Goal: Find specific fact: Find specific fact

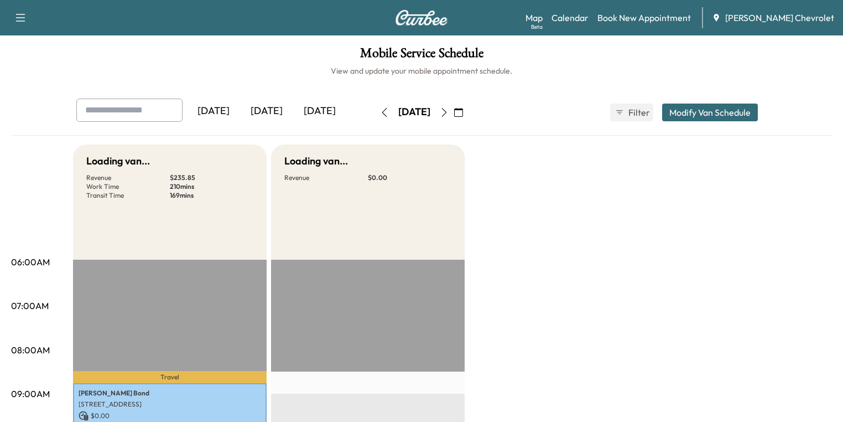
click at [240, 107] on div "[DATE]" at bounding box center [266, 111] width 53 height 25
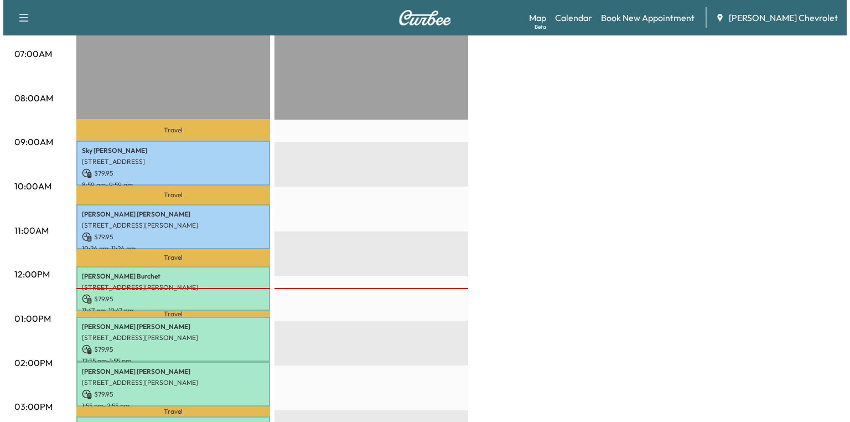
scroll to position [354, 0]
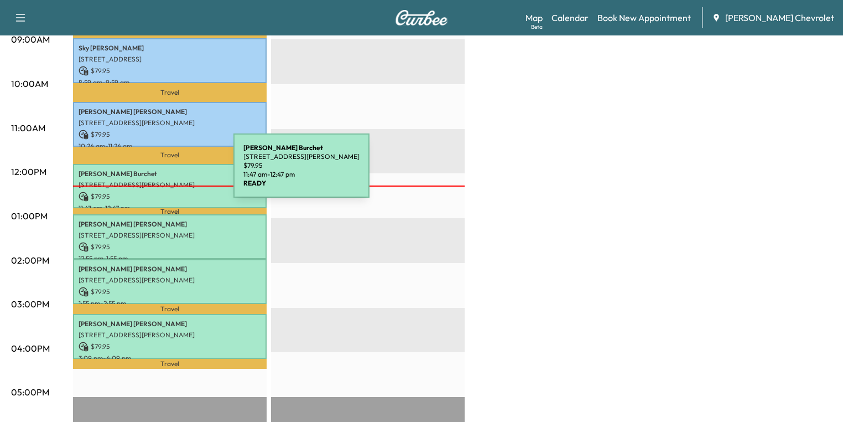
click at [151, 172] on p "[PERSON_NAME]" at bounding box center [170, 173] width 183 height 9
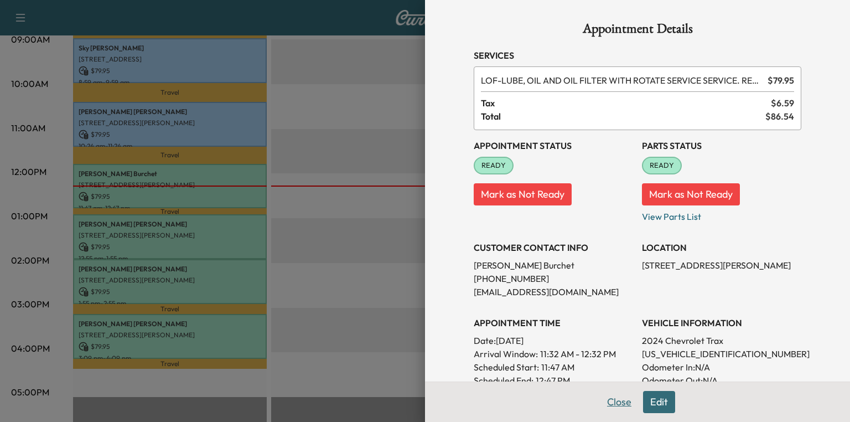
click at [607, 402] on button "Close" at bounding box center [619, 402] width 39 height 22
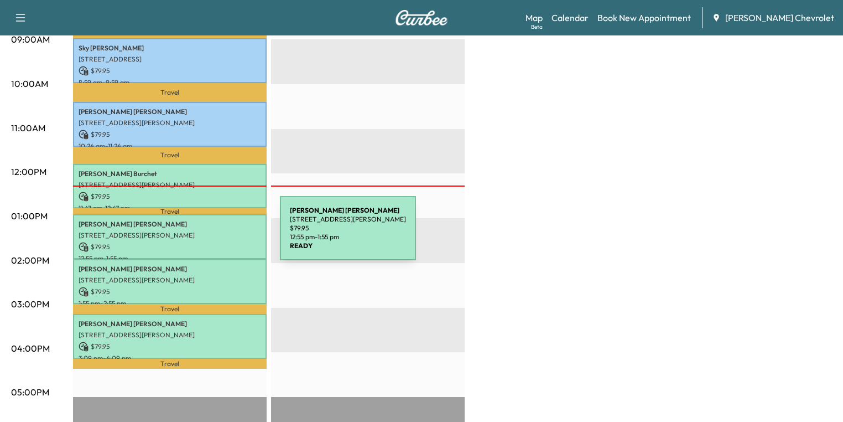
click at [197, 235] on p "[STREET_ADDRESS][PERSON_NAME]" at bounding box center [170, 235] width 183 height 9
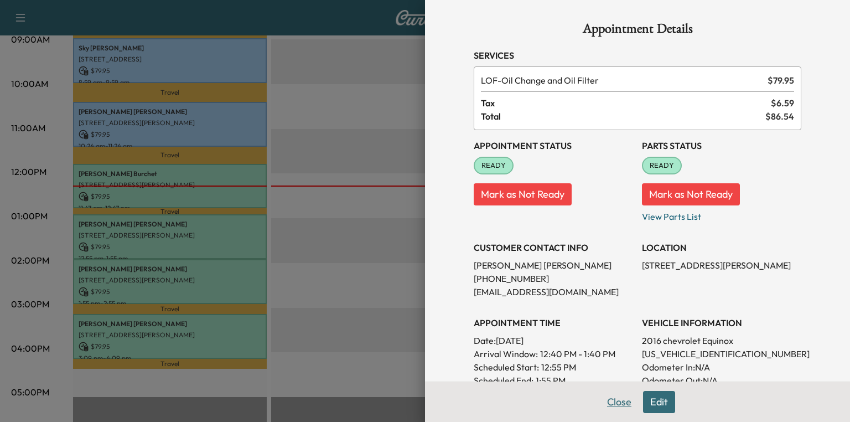
click at [607, 402] on button "Close" at bounding box center [619, 402] width 39 height 22
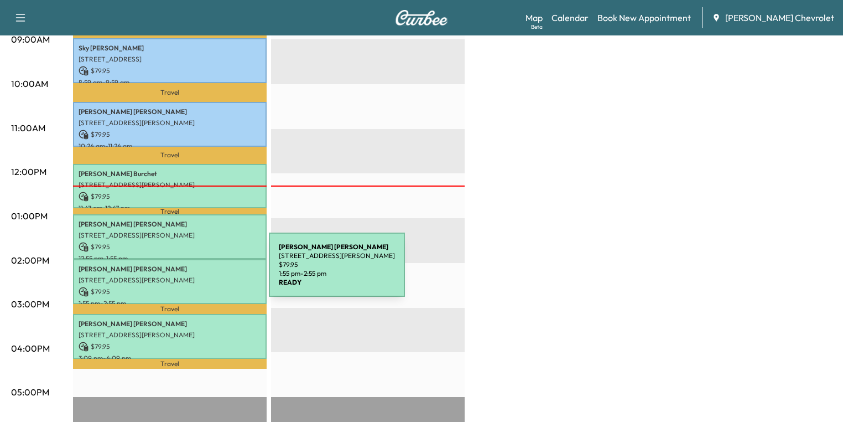
click at [186, 271] on div "[PERSON_NAME] [STREET_ADDRESS][PERSON_NAME] $ 79.95 1:55 pm - 2:55 pm" at bounding box center [170, 281] width 194 height 45
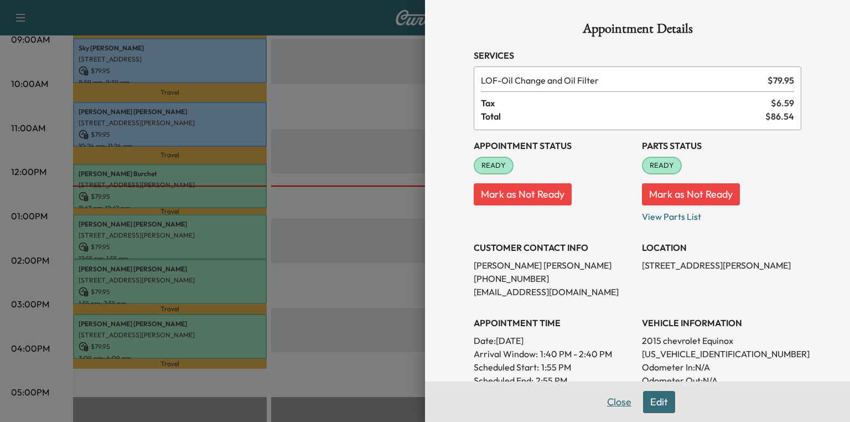
click at [602, 404] on button "Close" at bounding box center [619, 402] width 39 height 22
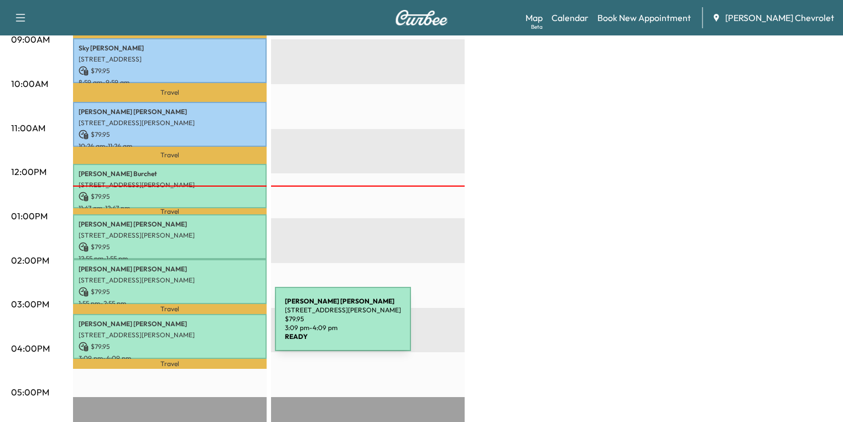
click at [188, 325] on div "[PERSON_NAME] [STREET_ADDRESS][PERSON_NAME] $ 79.95 3:09 pm - 4:09 pm" at bounding box center [170, 336] width 194 height 45
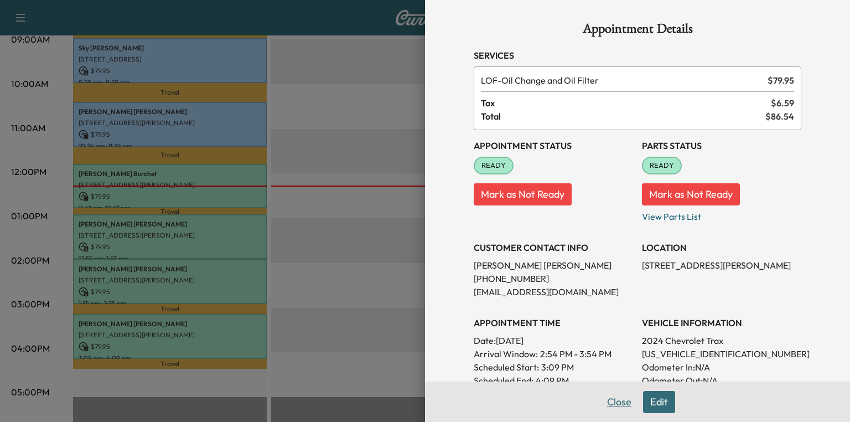
click at [618, 400] on button "Close" at bounding box center [619, 402] width 39 height 22
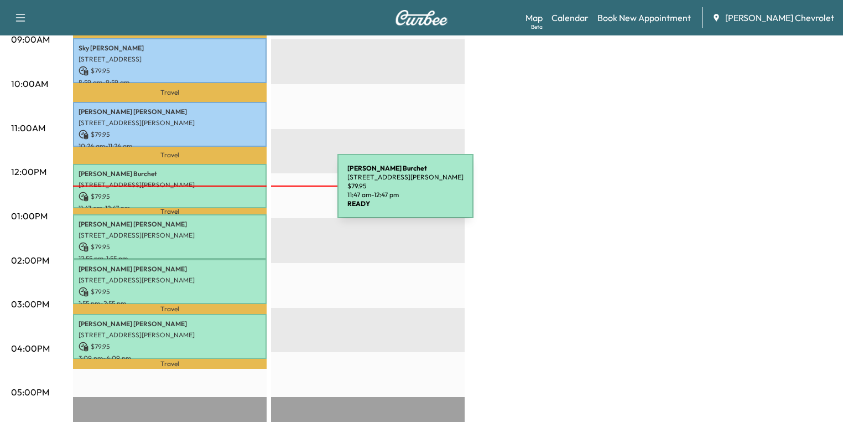
click at [209, 199] on div "[PERSON_NAME] [STREET_ADDRESS][PERSON_NAME] $ 79.95 11:47 am - 12:47 pm" at bounding box center [170, 186] width 194 height 45
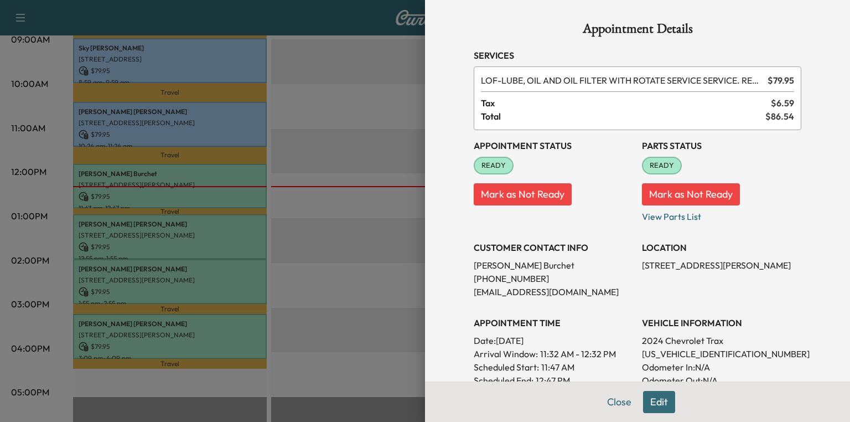
click at [690, 354] on p "[US_VEHICLE_IDENTIFICATION_NUMBER]" at bounding box center [721, 353] width 159 height 13
drag, startPoint x: 690, startPoint y: 354, endPoint x: 702, endPoint y: 254, distance: 100.8
click at [699, 250] on h3 "LOCATION" at bounding box center [721, 247] width 159 height 13
click at [692, 353] on p "[US_VEHICLE_IDENTIFICATION_NUMBER]" at bounding box center [721, 353] width 159 height 13
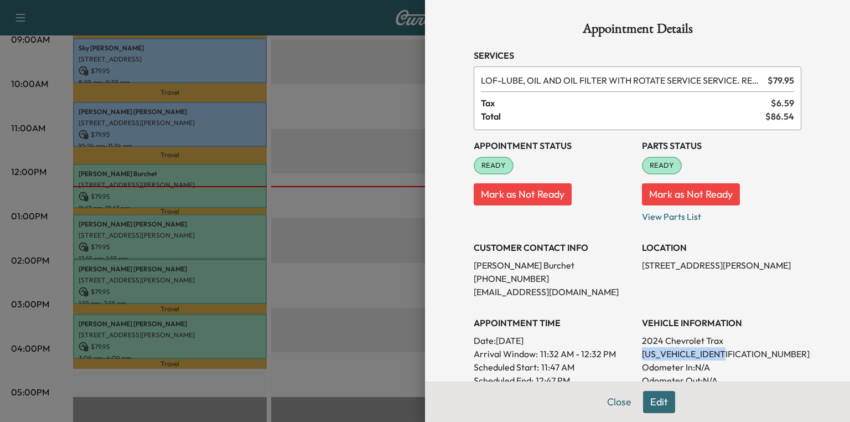
click at [692, 353] on p "[US_VEHICLE_IDENTIFICATION_NUMBER]" at bounding box center [721, 353] width 159 height 13
copy p "[US_VEHICLE_IDENTIFICATION_NUMBER]"
click at [112, 421] on div at bounding box center [425, 211] width 850 height 422
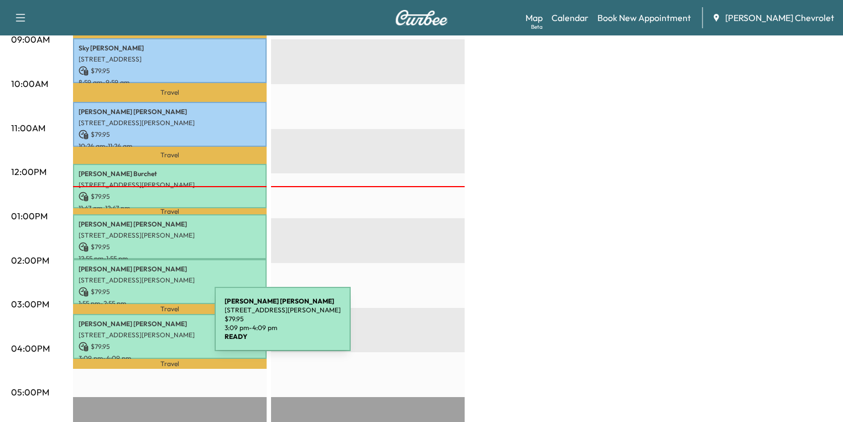
click at [132, 330] on p "[STREET_ADDRESS][PERSON_NAME]" at bounding box center [170, 334] width 183 height 9
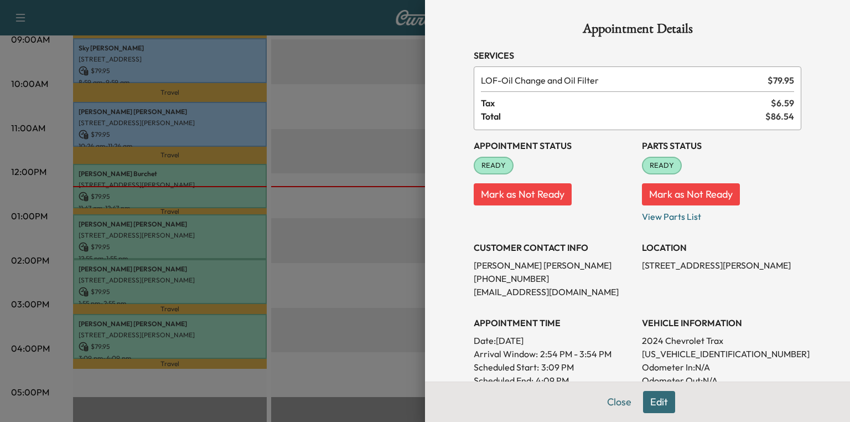
click at [674, 353] on p "[US_VEHICLE_IDENTIFICATION_NUMBER]" at bounding box center [721, 353] width 159 height 13
copy p "[US_VEHICLE_IDENTIFICATION_NUMBER]"
